Goal: Task Accomplishment & Management: Complete application form

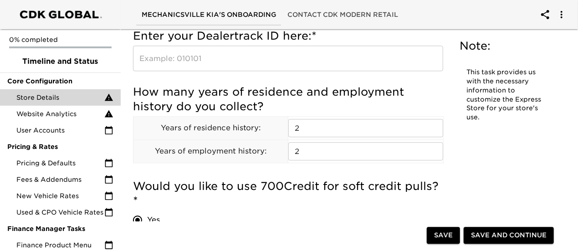
scroll to position [1123, 0]
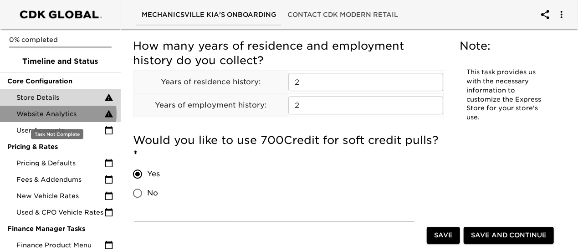
click at [46, 113] on span "Website Analytics" at bounding box center [60, 113] width 88 height 9
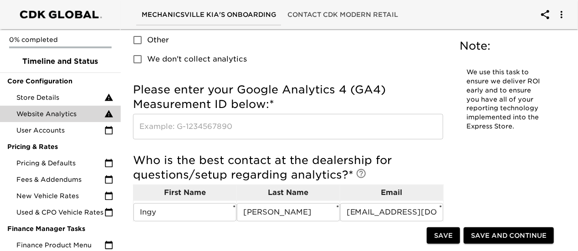
scroll to position [137, 0]
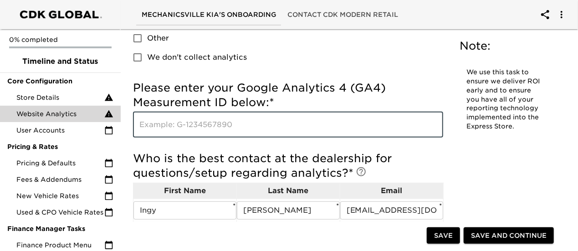
click at [217, 126] on input "text" at bounding box center [288, 125] width 310 height 26
paste input "G-SJXNJ62592"
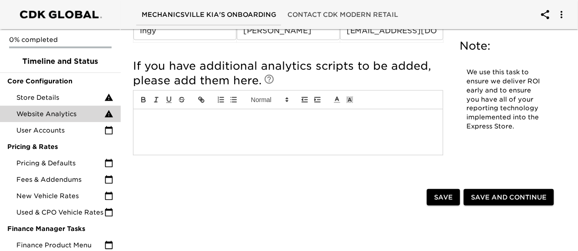
scroll to position [334, 0]
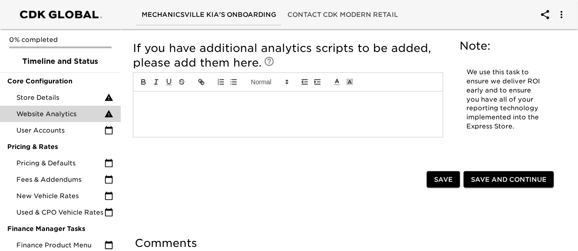
type input "G-SJXNJ62592"
click at [436, 175] on span "Save" at bounding box center [443, 179] width 19 height 11
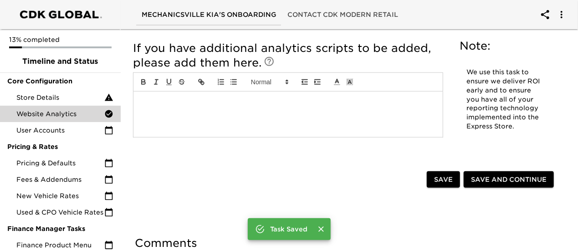
scroll to position [325, 0]
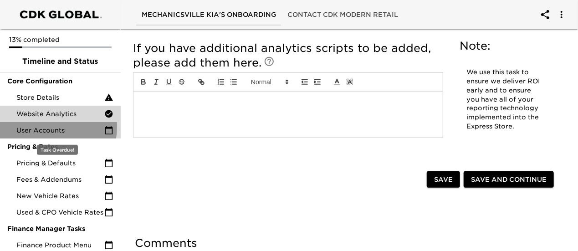
click at [41, 127] on span "User Accounts" at bounding box center [60, 130] width 88 height 9
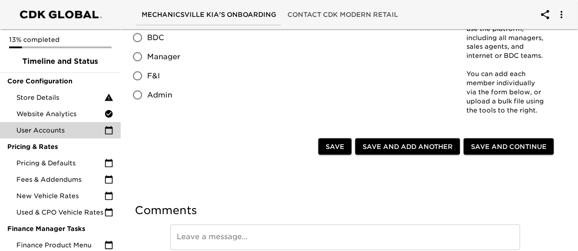
scroll to position [653, 0]
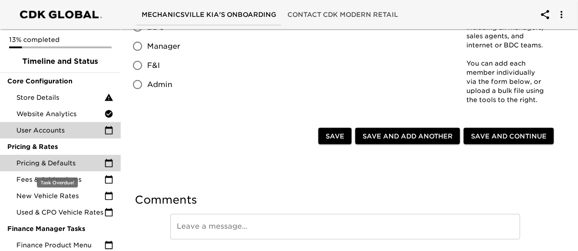
click at [62, 164] on span "Pricing & Defaults" at bounding box center [60, 163] width 88 height 9
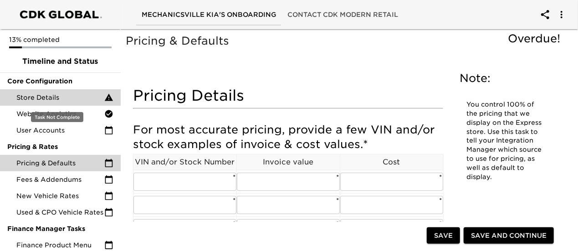
click at [51, 94] on span "Store Details" at bounding box center [60, 97] width 88 height 9
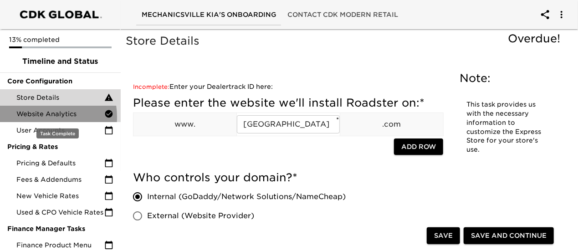
click at [38, 117] on span "Website Analytics" at bounding box center [60, 113] width 88 height 9
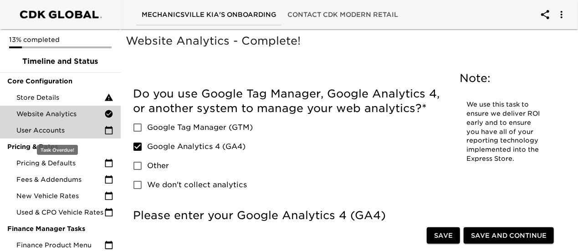
click at [40, 131] on span "User Accounts" at bounding box center [60, 130] width 88 height 9
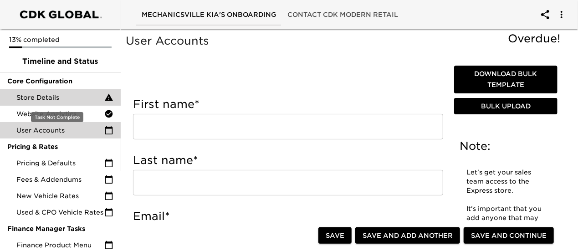
click at [41, 100] on span "Store Details" at bounding box center [60, 97] width 88 height 9
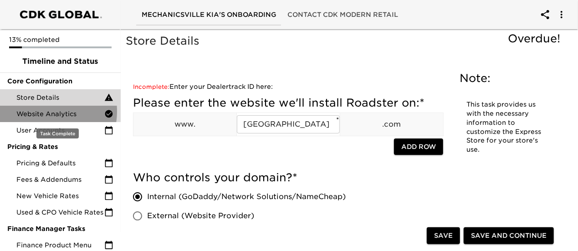
click at [41, 111] on span "Website Analytics" at bounding box center [60, 113] width 88 height 9
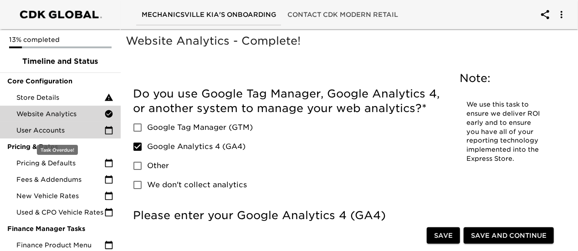
click at [37, 125] on div "User Accounts" at bounding box center [60, 130] width 121 height 16
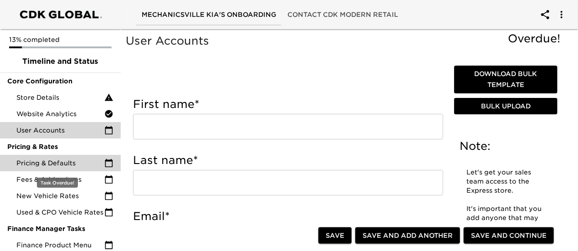
click at [34, 162] on span "Pricing & Defaults" at bounding box center [60, 163] width 88 height 9
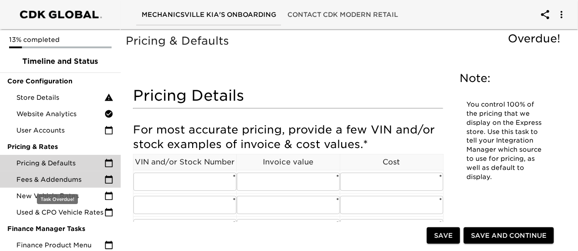
click at [29, 176] on span "Fees & Addendums" at bounding box center [60, 179] width 88 height 9
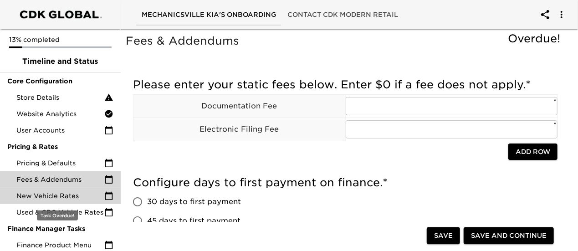
click at [22, 191] on div "New Vehicle Rates" at bounding box center [60, 196] width 121 height 16
